Goal: Task Accomplishment & Management: Use online tool/utility

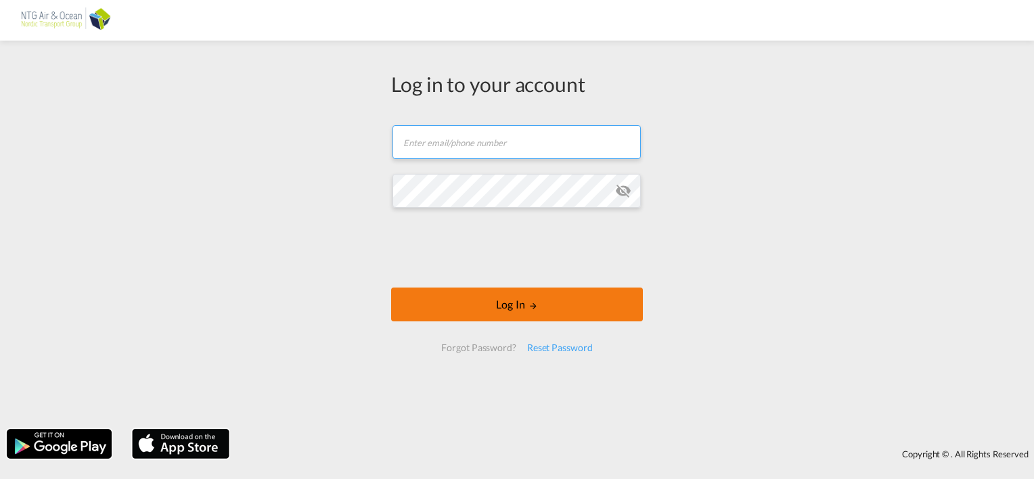
type input "[EMAIL_ADDRESS][DOMAIN_NAME]"
click at [520, 303] on button "Log In" at bounding box center [517, 305] width 252 height 34
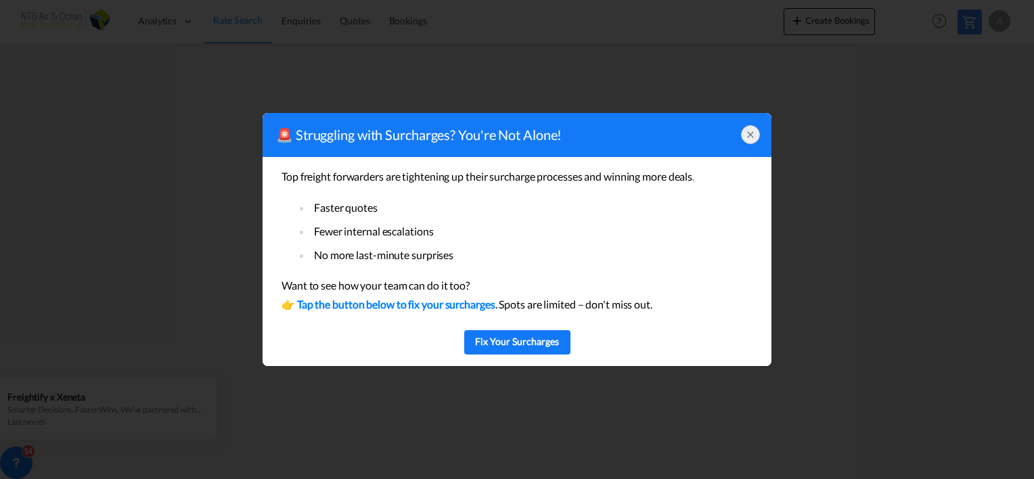
click at [757, 135] on div at bounding box center [750, 134] width 19 height 19
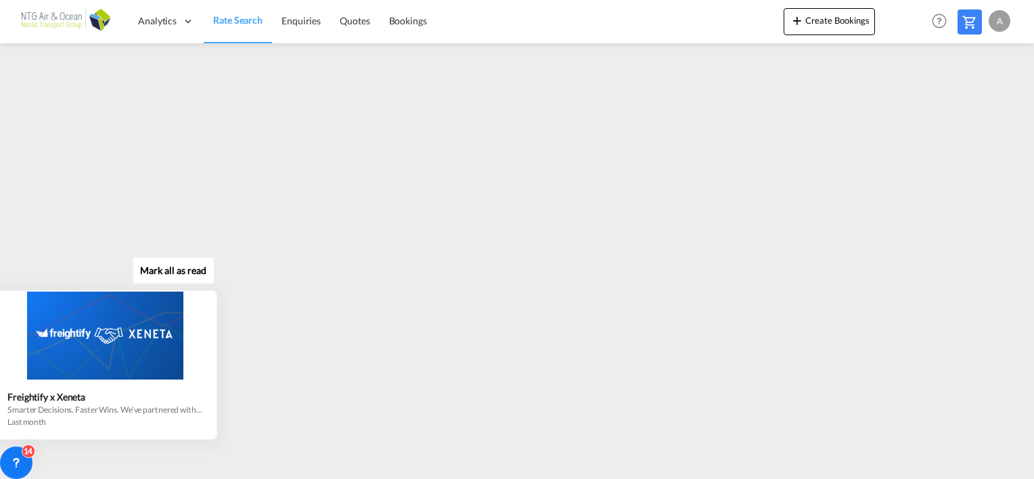
click at [198, 364] on div at bounding box center [105, 336] width 222 height 88
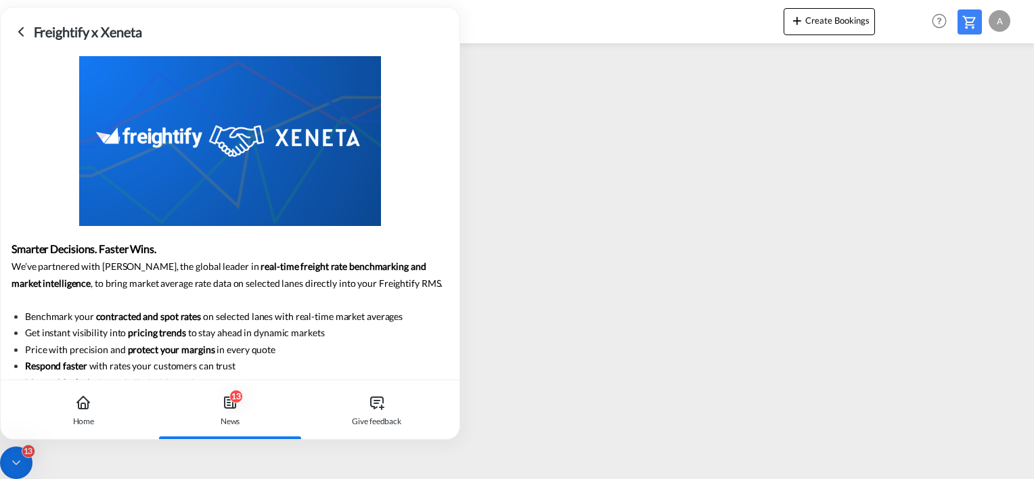
click at [18, 39] on icon at bounding box center [21, 32] width 16 height 16
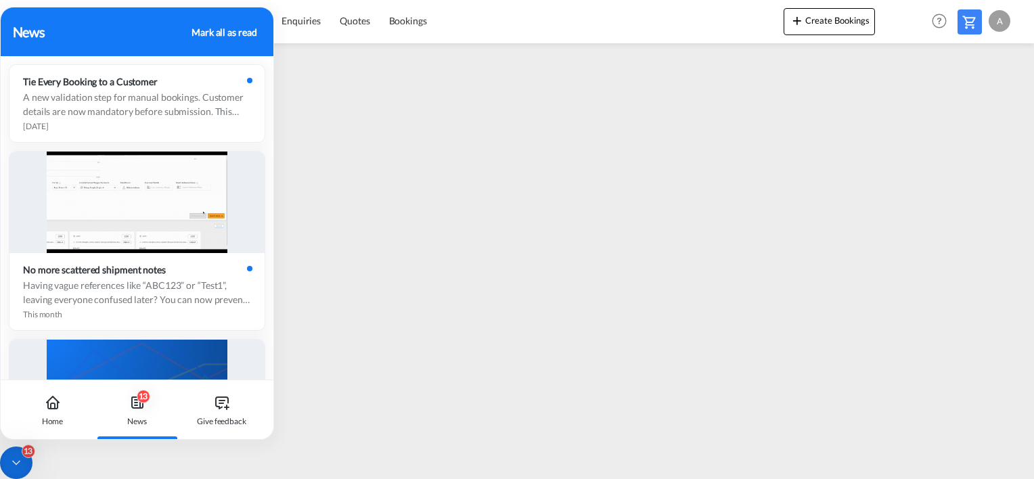
click at [14, 464] on icon at bounding box center [16, 463] width 14 height 14
